Goal: Use online tool/utility: Utilize a website feature to perform a specific function

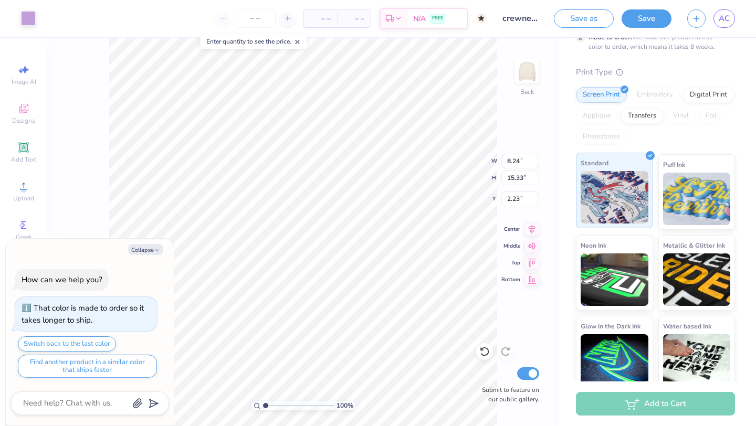
scroll to position [118, 0]
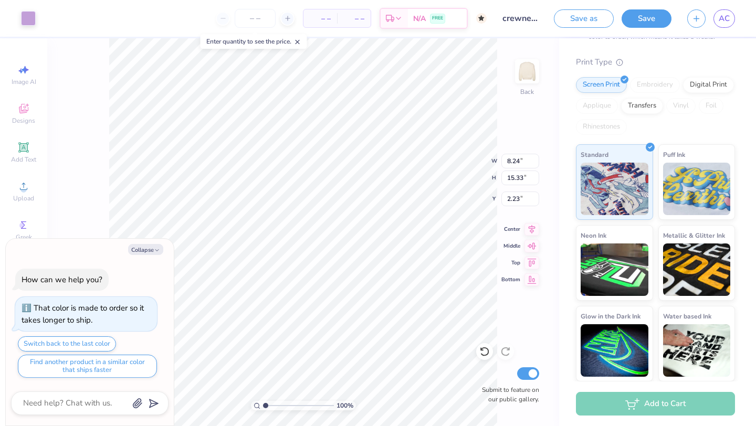
click at [654, 87] on div "Embroidery" at bounding box center [655, 85] width 50 height 16
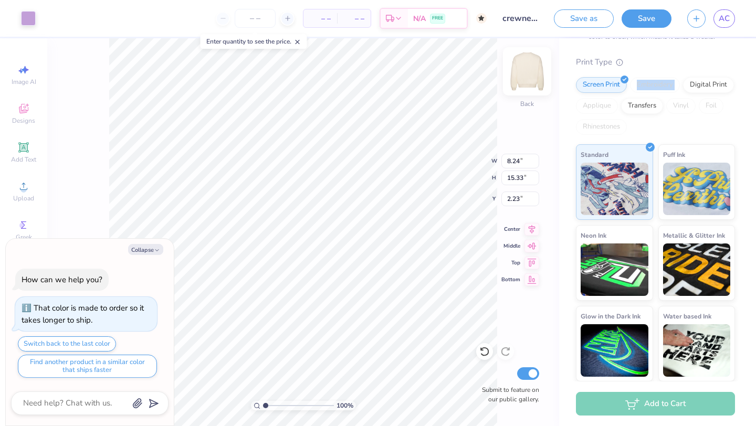
type textarea "x"
type input "5.62"
type input "10.47"
type input "7.09"
type textarea "x"
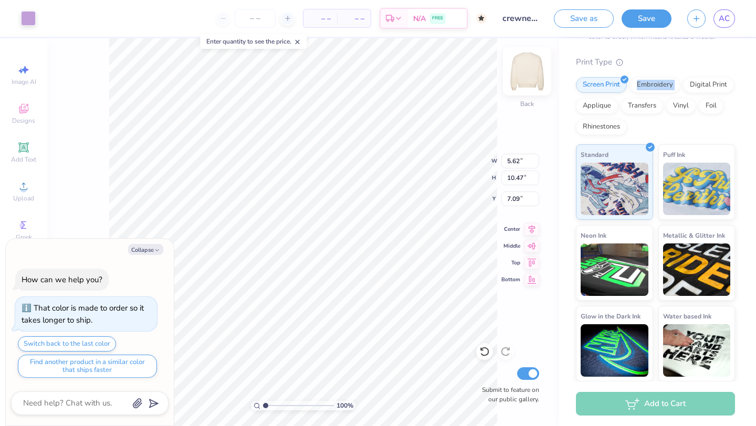
type input "5.62"
click at [646, 81] on div "Embroidery" at bounding box center [655, 84] width 50 height 16
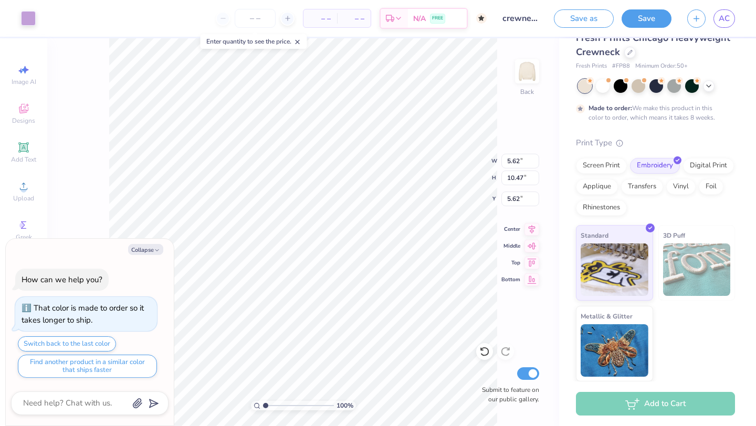
scroll to position [37, 0]
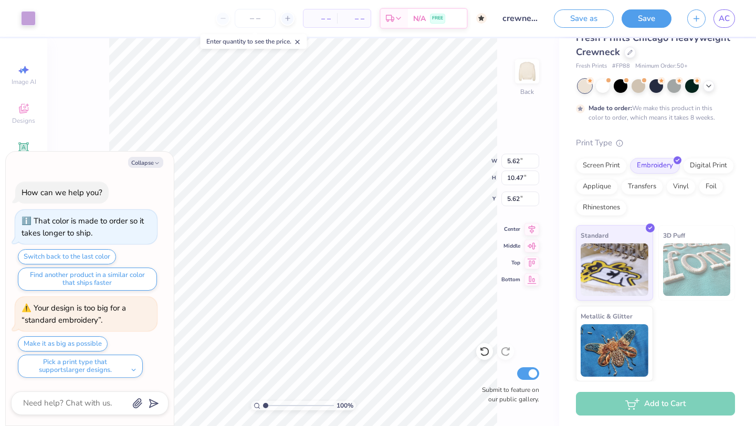
type textarea "x"
type input "6.44"
type input "11.99"
type input "4.10"
type textarea "x"
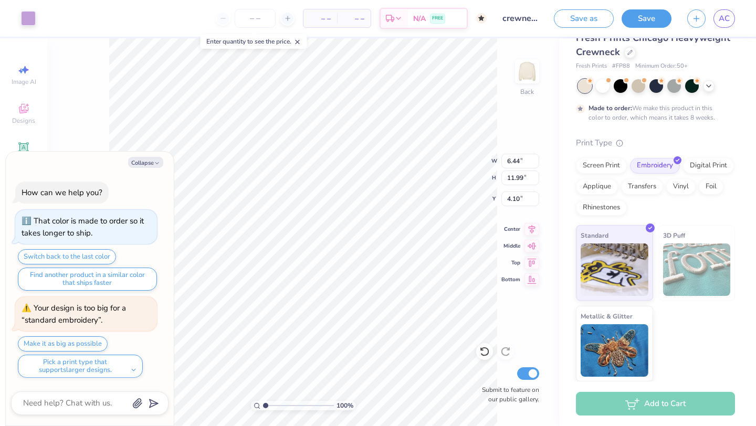
type input "4.03"
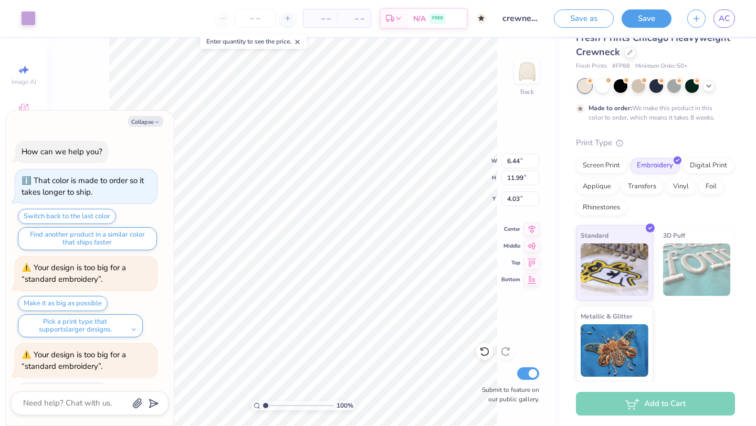
scroll to position [46, 0]
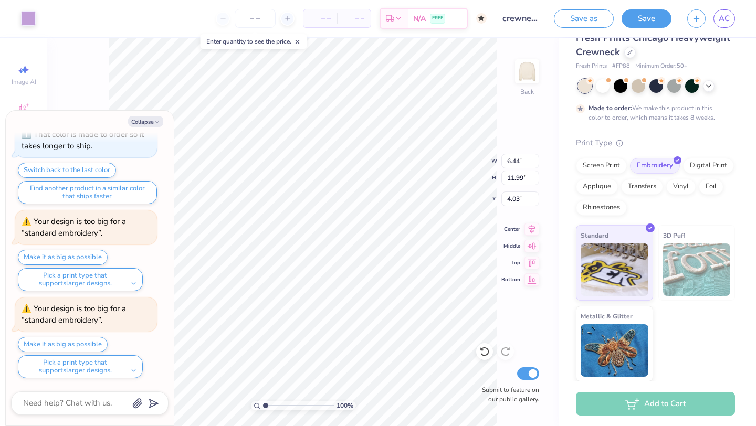
type textarea "x"
type input "4.01"
type textarea "x"
type input "4.02"
type textarea "x"
